Goal: Task Accomplishment & Management: Manage account settings

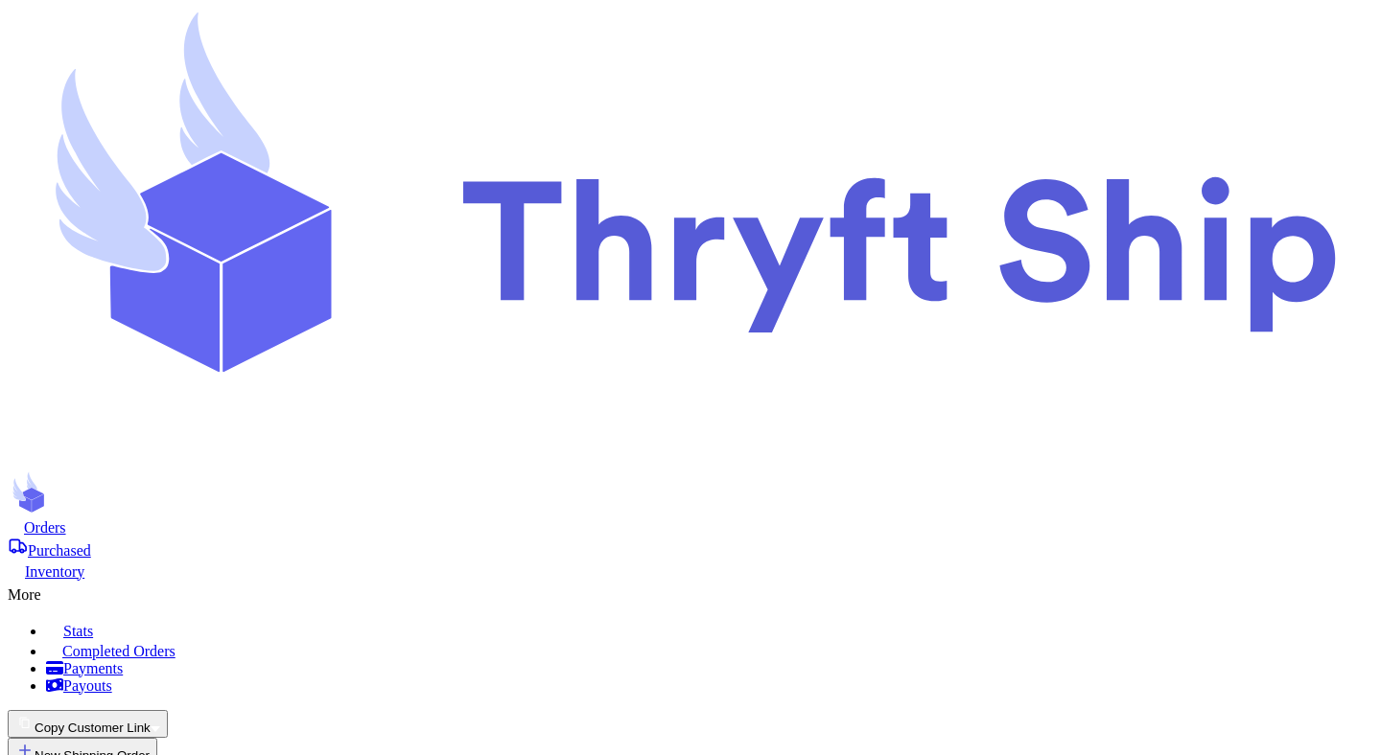
scroll to position [24, 0]
radio input "true"
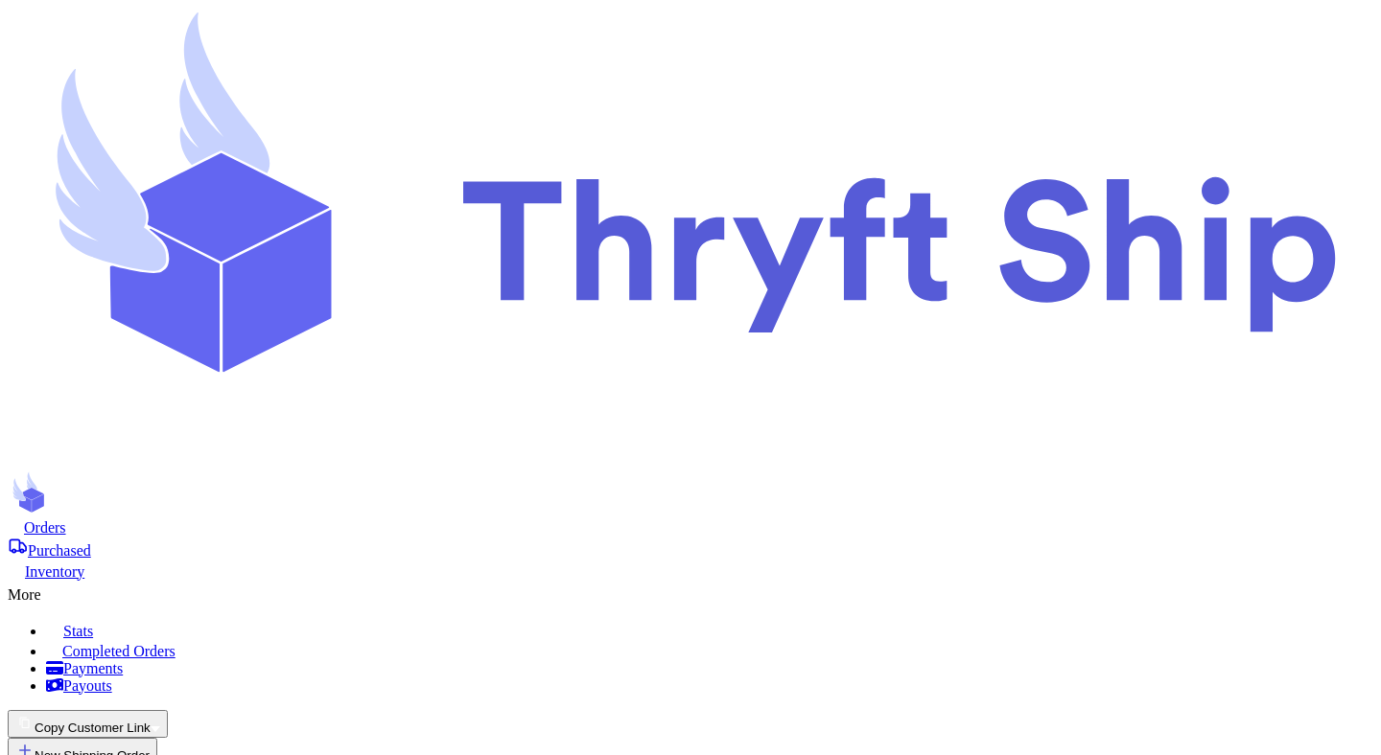
radio input "true"
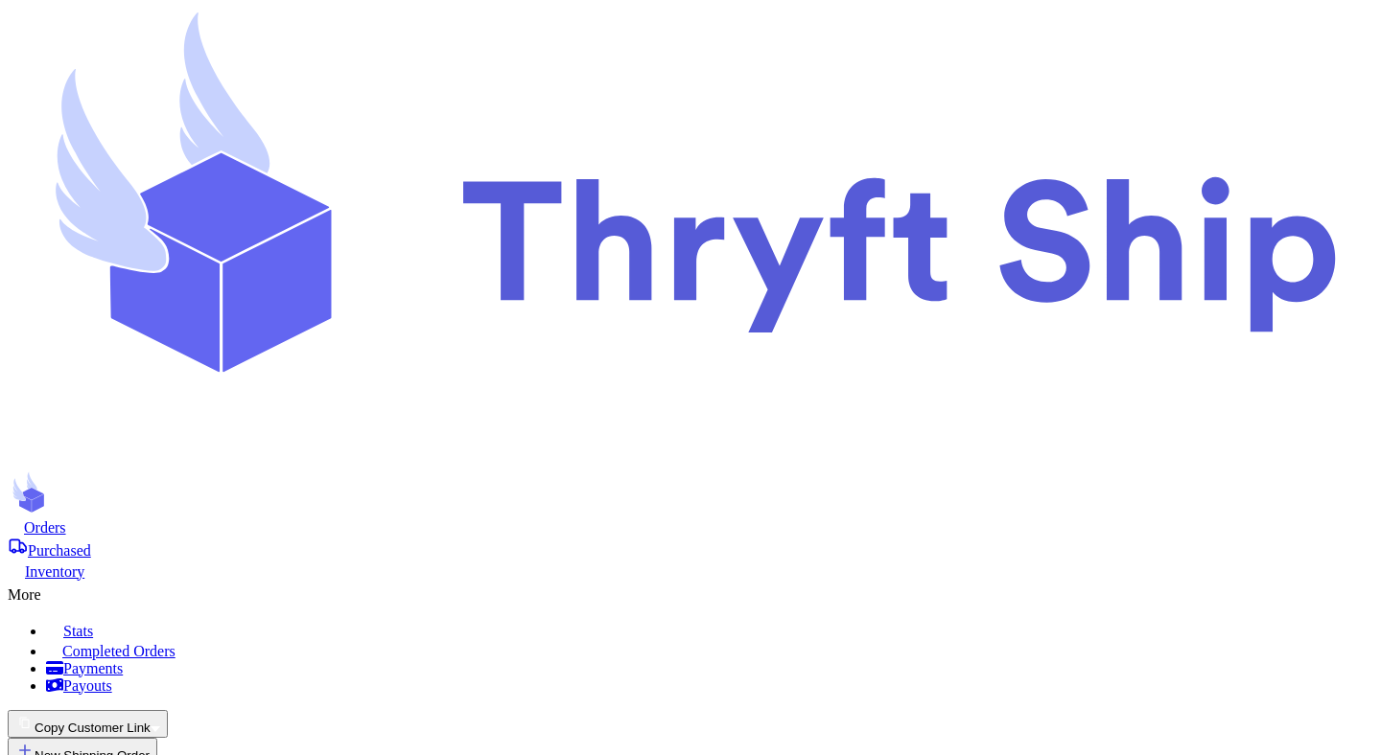
radio input "true"
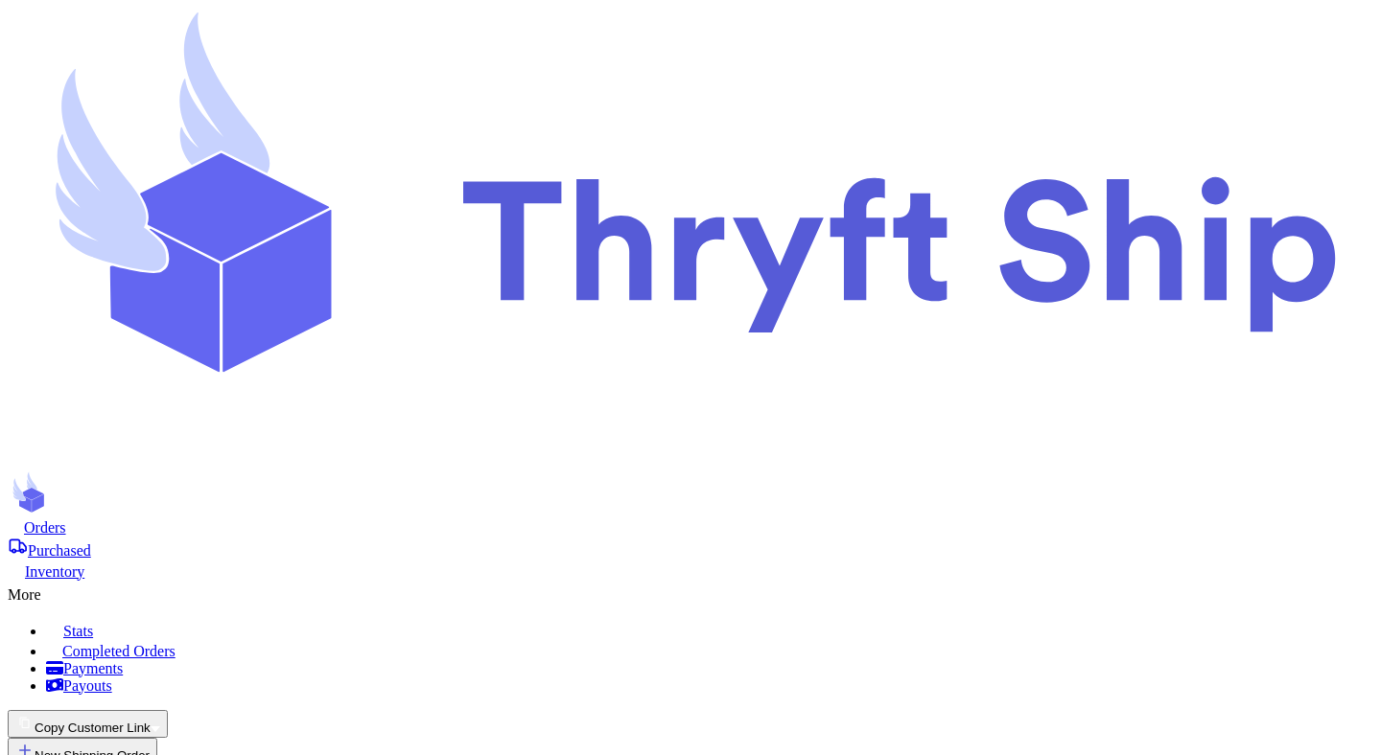
radio input "true"
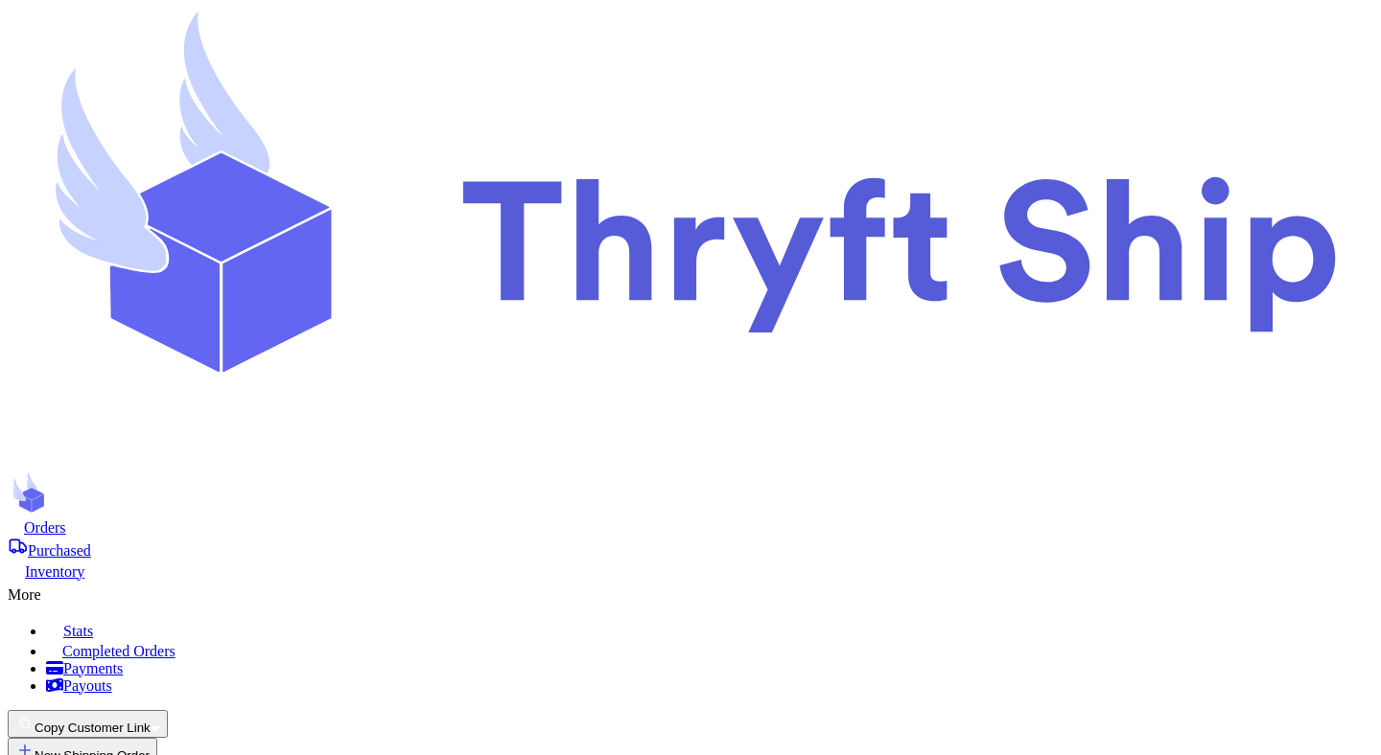
radio input "true"
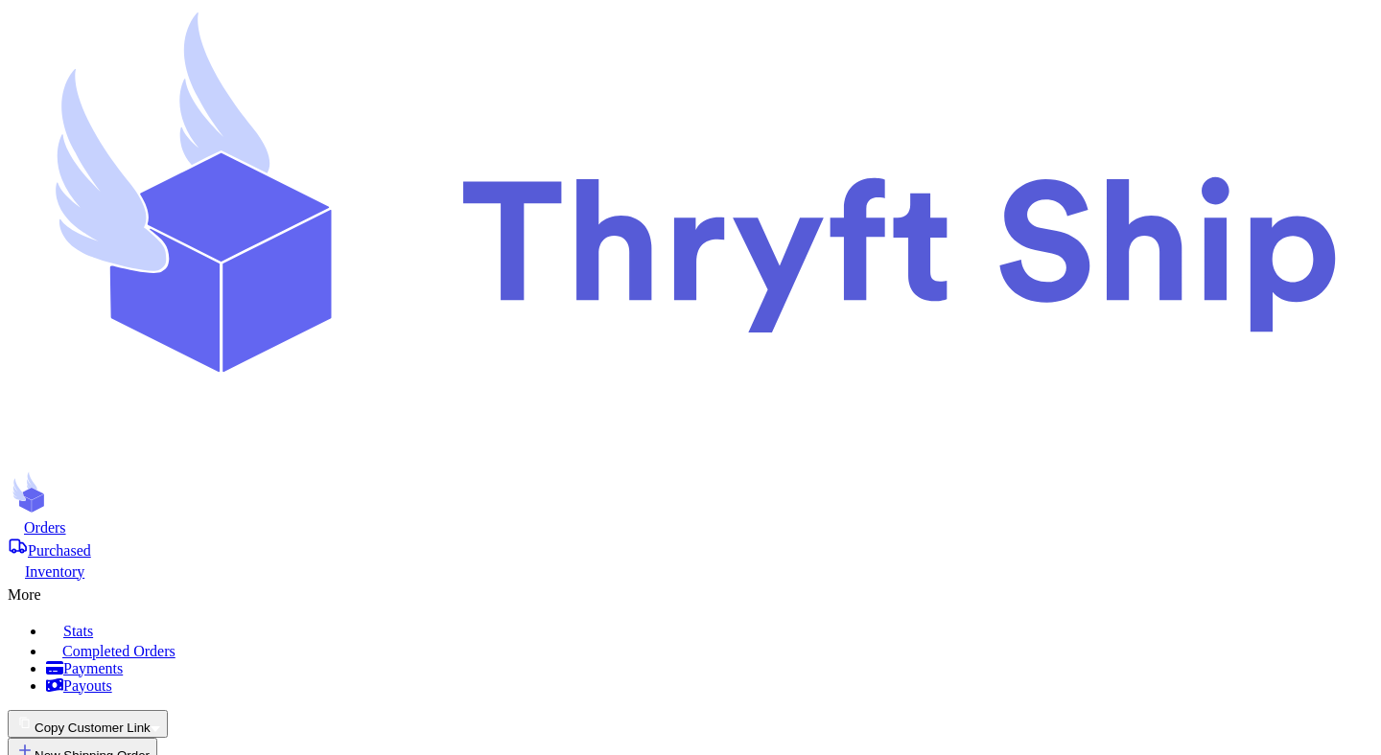
radio input "true"
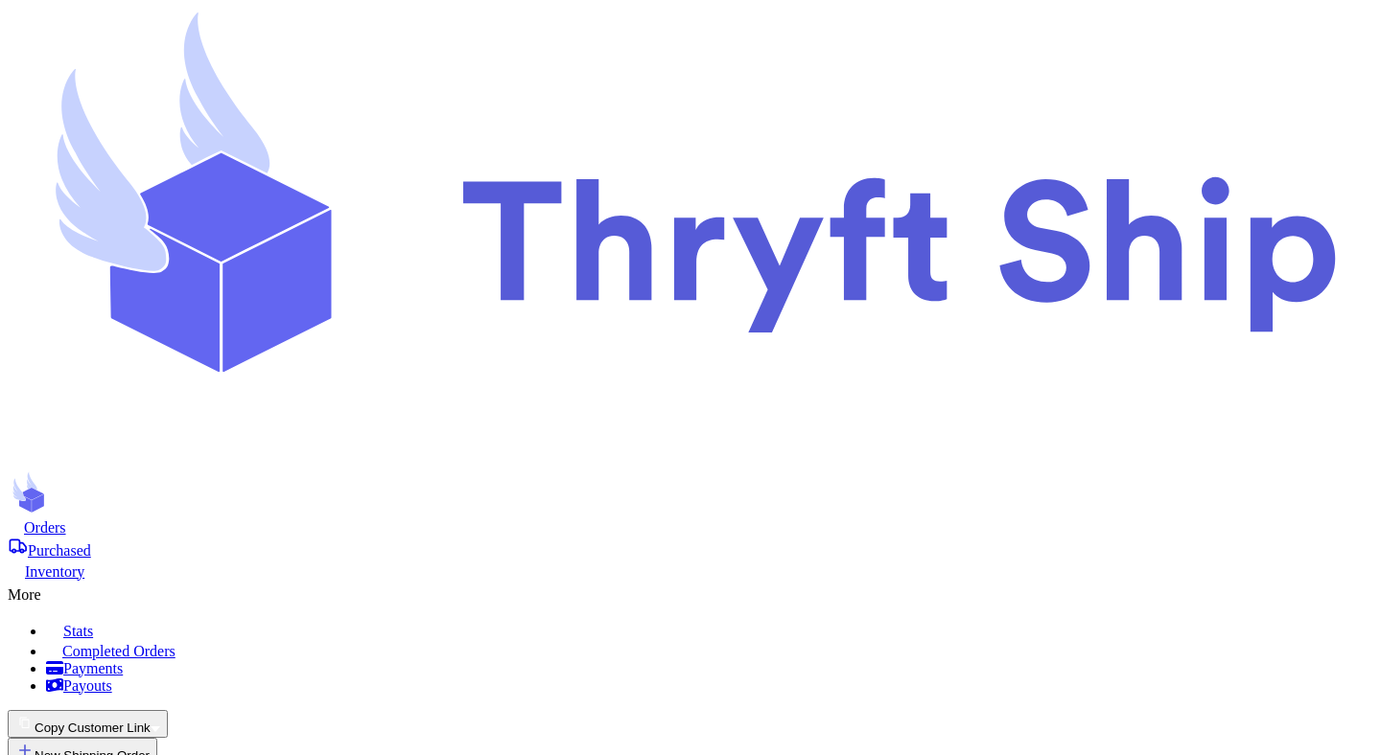
radio input "true"
